Goal: Download file/media

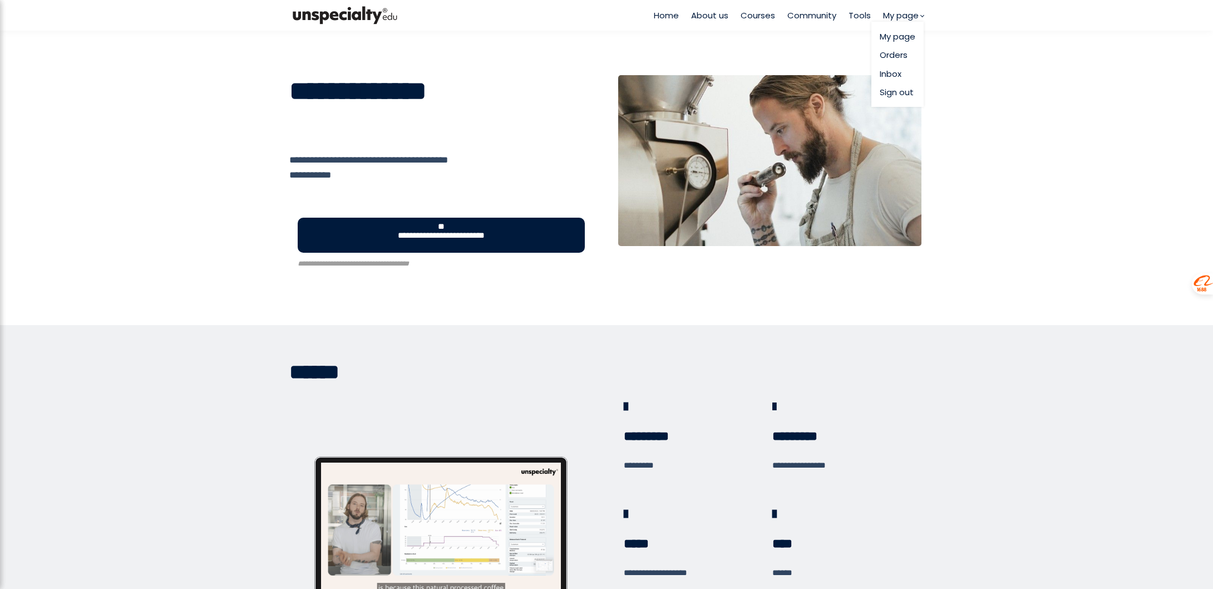
click at [895, 32] on link "My page" at bounding box center [898, 36] width 36 height 13
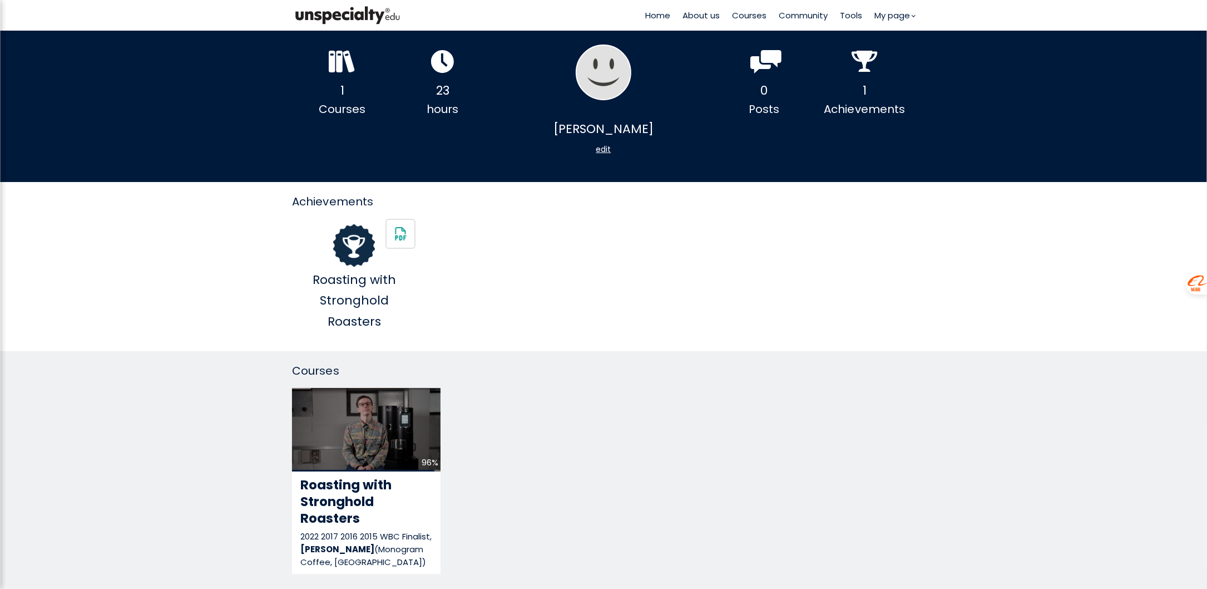
click at [343, 105] on div "Courses" at bounding box center [342, 109] width 101 height 17
click at [341, 83] on div "1" at bounding box center [342, 90] width 101 height 21
click at [346, 63] on icon at bounding box center [342, 61] width 27 height 23
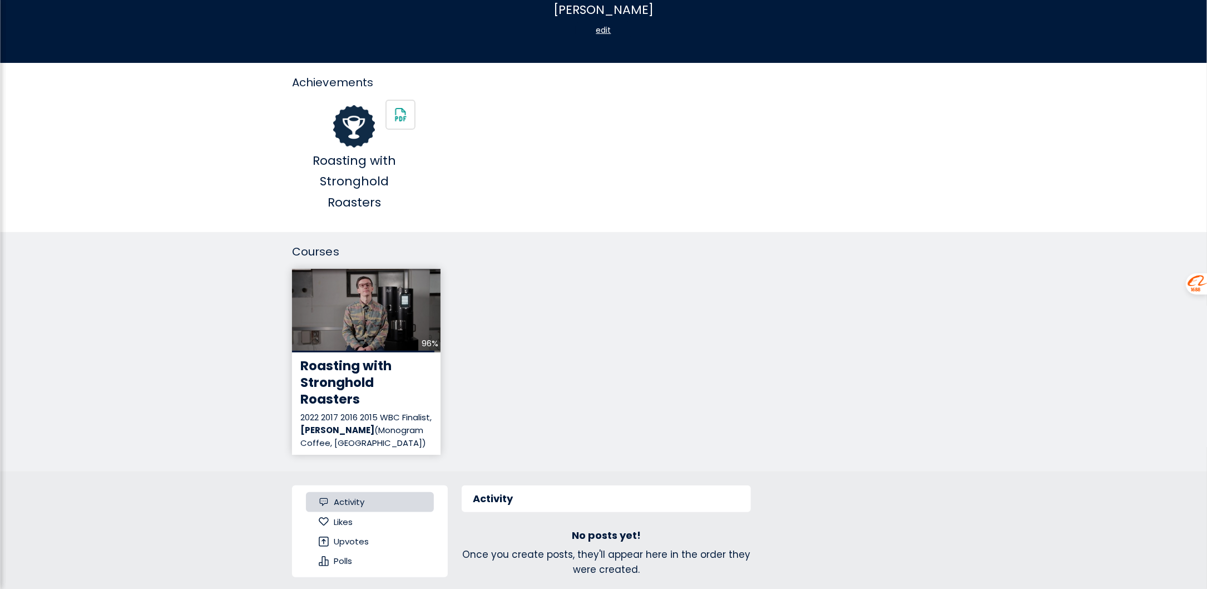
scroll to position [223, 0]
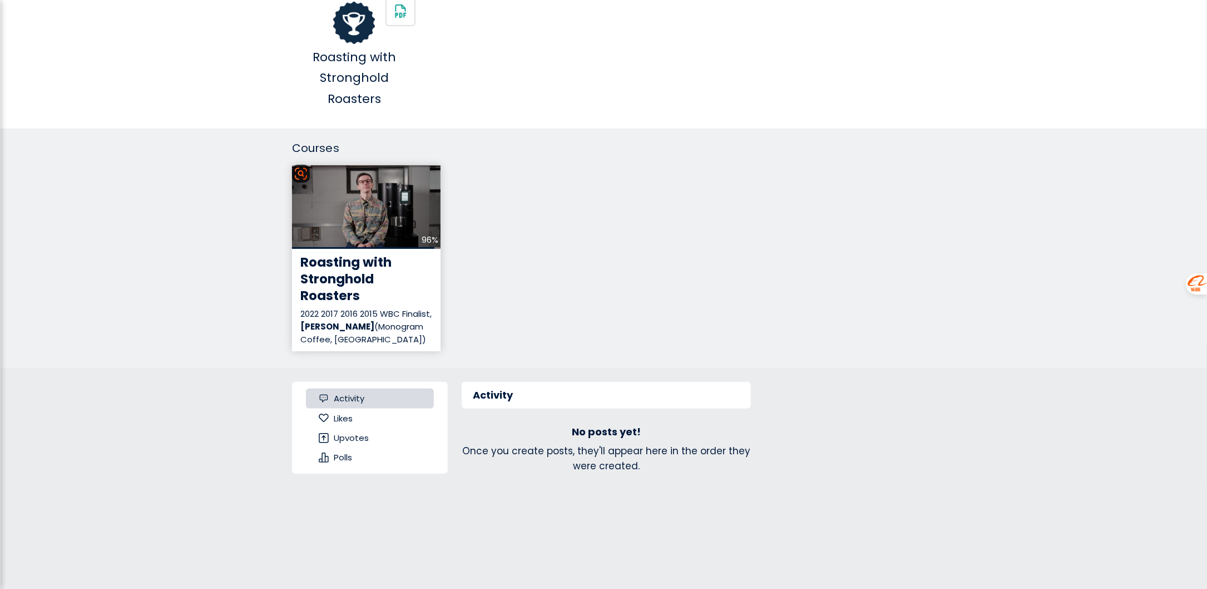
click at [381, 210] on div "96%" at bounding box center [366, 206] width 149 height 83
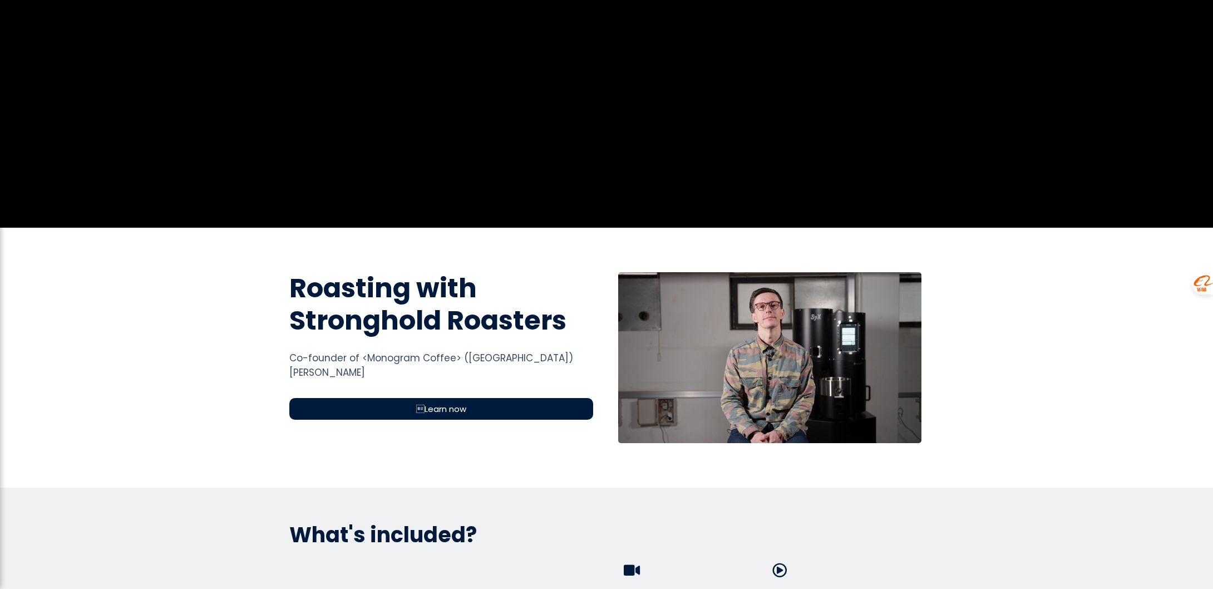
scroll to position [445, 0]
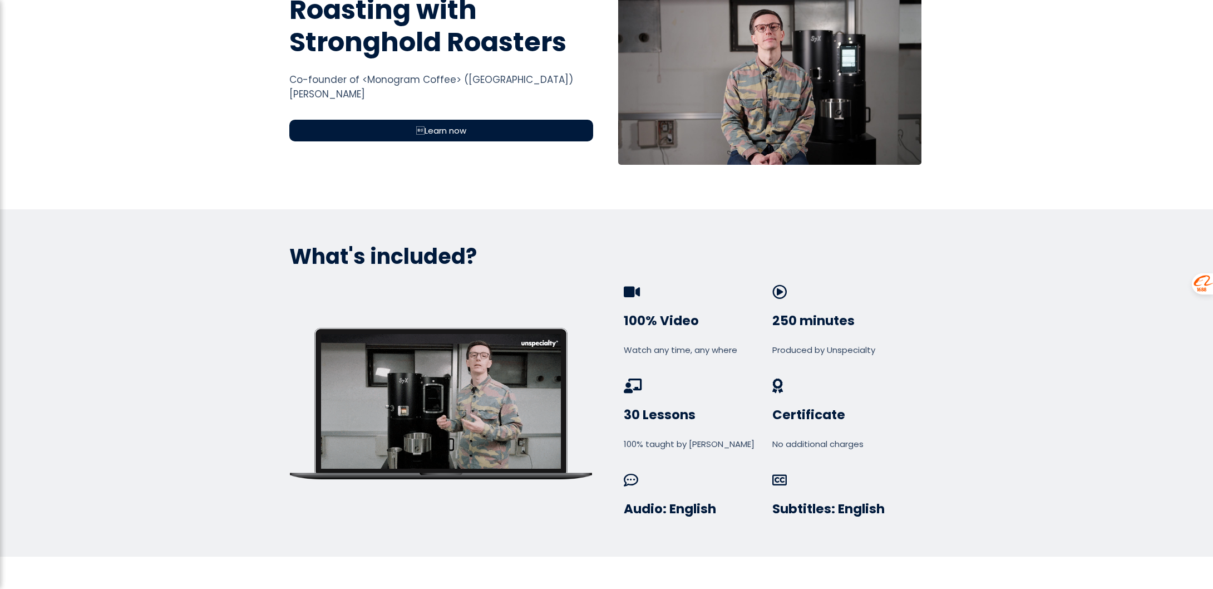
click at [455, 137] on div "Learn now" at bounding box center [441, 131] width 304 height 22
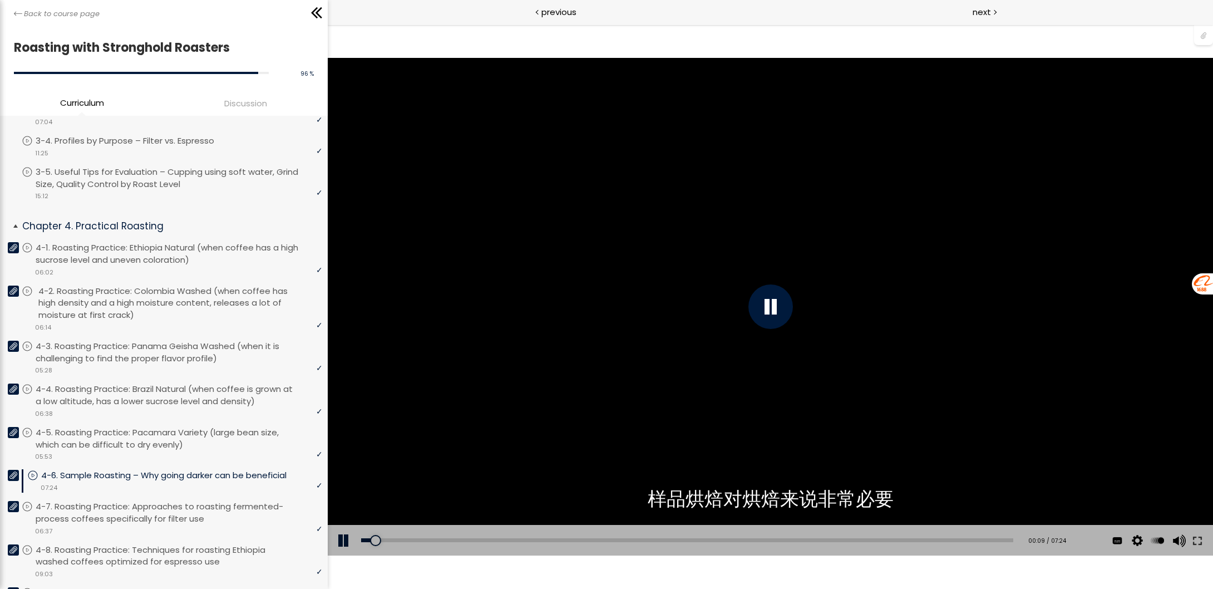
scroll to position [612, 0]
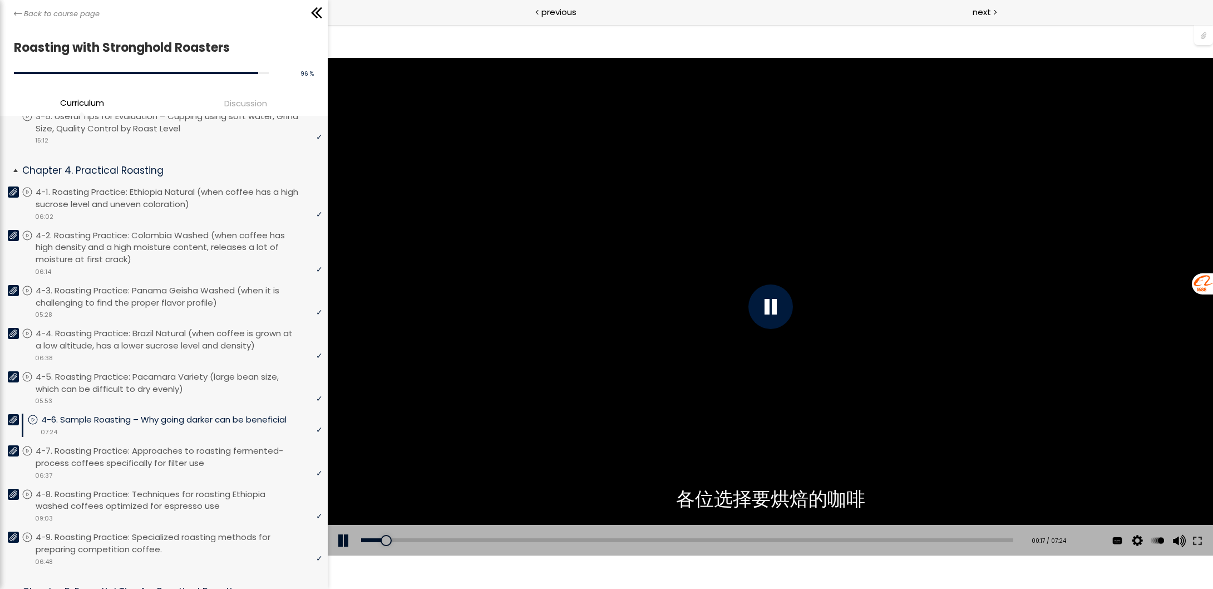
click at [14, 414] on div at bounding box center [13, 419] width 11 height 11
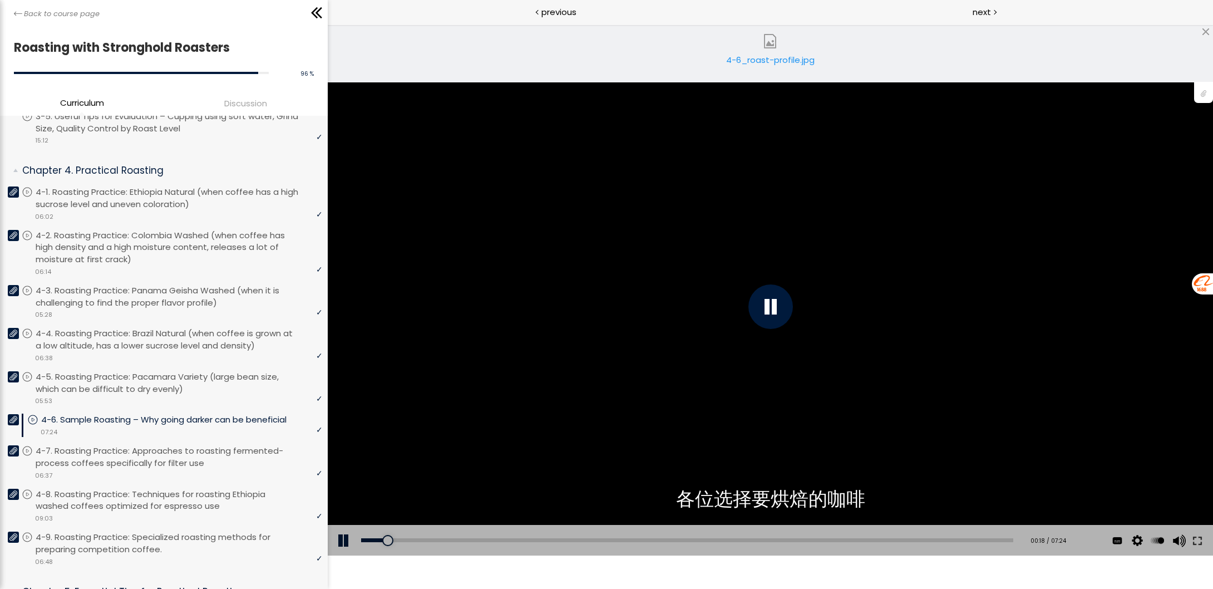
click at [745, 56] on div "4-6_roast-profile.jpg" at bounding box center [770, 64] width 95 height 22
click at [770, 312] on div at bounding box center [770, 306] width 45 height 45
